Goal: Task Accomplishment & Management: Manage account settings

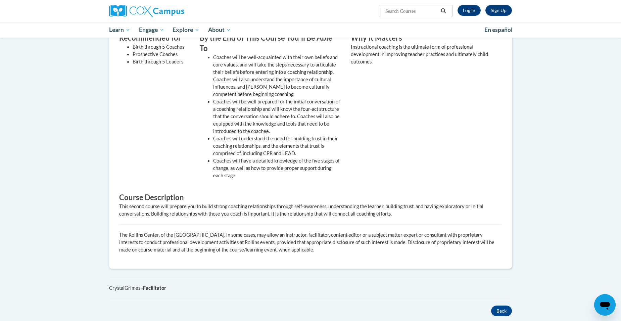
scroll to position [235, 0]
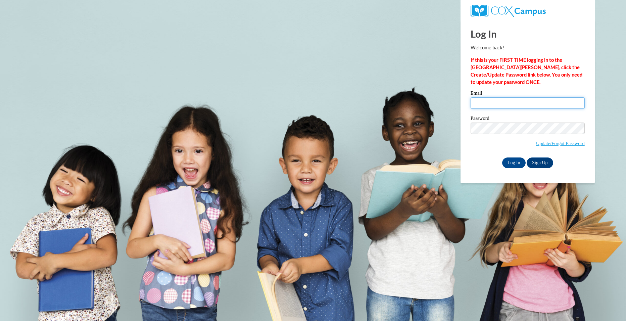
click at [473, 104] on input "Email" at bounding box center [527, 102] width 114 height 11
type input "[EMAIL_ADDRESS][DOMAIN_NAME]"
click at [510, 163] on input "Log In" at bounding box center [513, 162] width 23 height 11
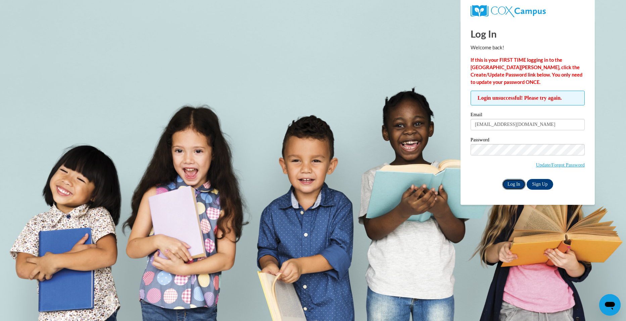
click at [506, 183] on input "Log In" at bounding box center [513, 184] width 23 height 11
drag, startPoint x: 524, startPoint y: 123, endPoint x: 397, endPoint y: 131, distance: 127.0
click at [397, 131] on body "Log In Welcome back! If this is your FIRST TIME logging in to the NEW Cox Campu…" at bounding box center [313, 160] width 626 height 321
type input "Marlin"
click at [513, 183] on input "Log In" at bounding box center [513, 184] width 23 height 11
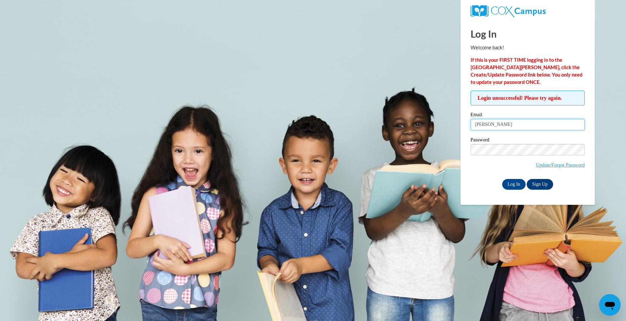
drag, startPoint x: 498, startPoint y: 126, endPoint x: 455, endPoint y: 124, distance: 42.6
click at [455, 124] on body "Log In Welcome back! If this is your FIRST TIME logging in to the [GEOGRAPHIC_D…" at bounding box center [313, 160] width 626 height 321
type input "[PERSON_NAME]"
click at [503, 182] on input "Log In" at bounding box center [513, 184] width 23 height 11
click at [488, 127] on input "Adella" at bounding box center [527, 124] width 114 height 11
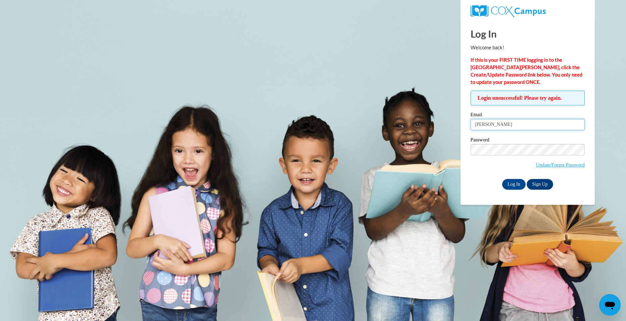
type input "[EMAIL_ADDRESS][DOMAIN_NAME]"
click at [512, 186] on input "Log In" at bounding box center [513, 184] width 23 height 11
